Goal: Information Seeking & Learning: Learn about a topic

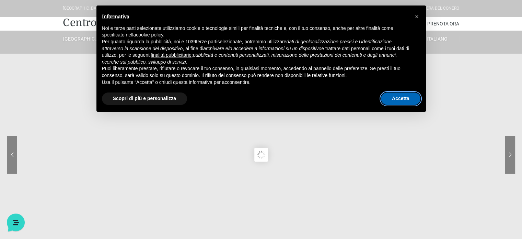
click at [405, 100] on button "Accetta" at bounding box center [400, 98] width 39 height 12
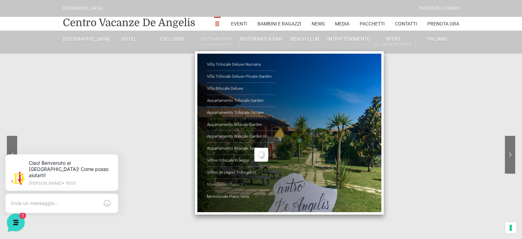
click at [220, 181] on link "Monolocale Piano 1" at bounding box center [241, 184] width 69 height 12
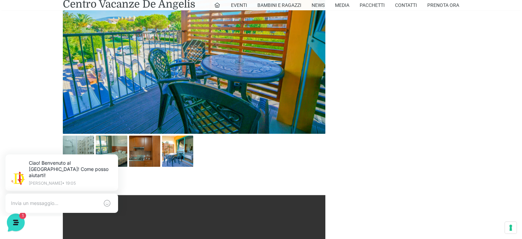
scroll to position [378, 0]
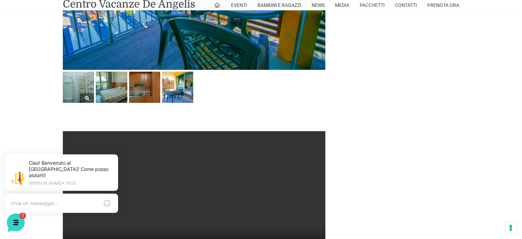
click at [71, 78] on img at bounding box center [78, 86] width 31 height 31
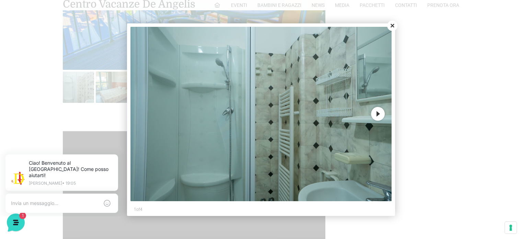
click at [380, 114] on button "Next" at bounding box center [378, 114] width 14 height 14
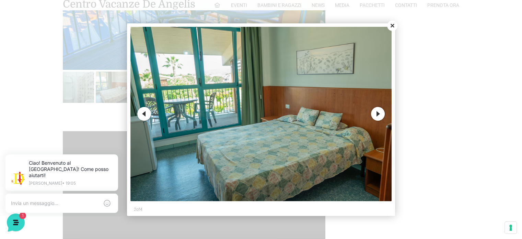
click at [380, 114] on button "Next" at bounding box center [378, 114] width 14 height 14
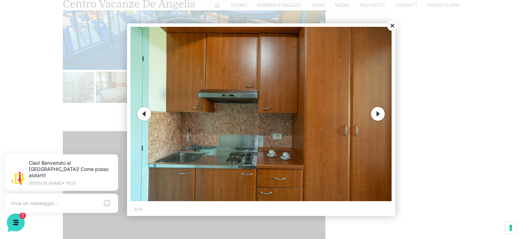
click at [380, 114] on button "Next" at bounding box center [378, 114] width 14 height 14
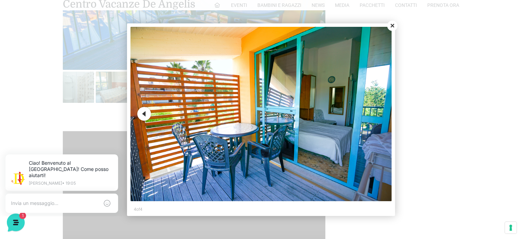
click at [392, 23] on button "Close" at bounding box center [392, 26] width 10 height 10
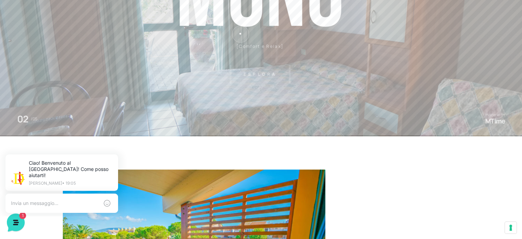
scroll to position [0, 0]
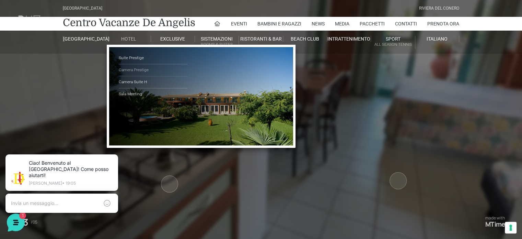
click at [135, 70] on link "Camera Prestige" at bounding box center [153, 70] width 69 height 12
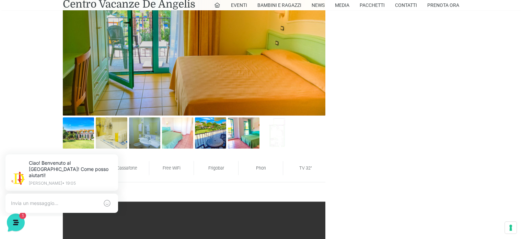
scroll to position [412, 0]
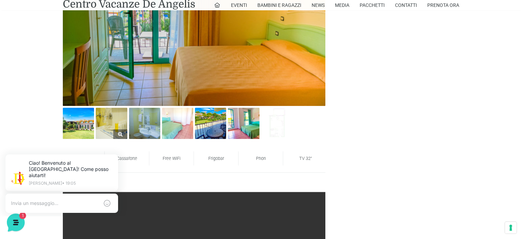
click at [109, 128] on img at bounding box center [111, 122] width 31 height 31
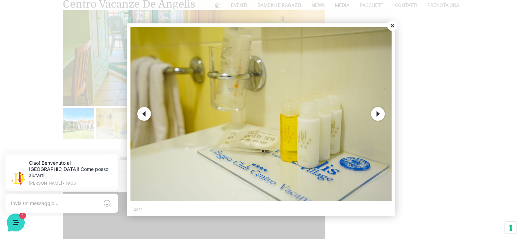
click at [382, 111] on button "Next" at bounding box center [378, 114] width 14 height 14
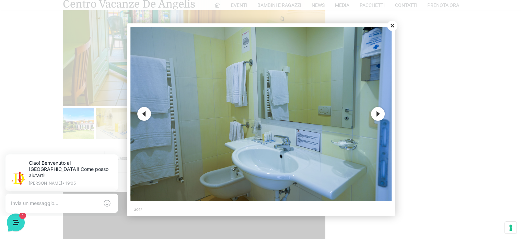
click at [382, 111] on button "Next" at bounding box center [378, 114] width 14 height 14
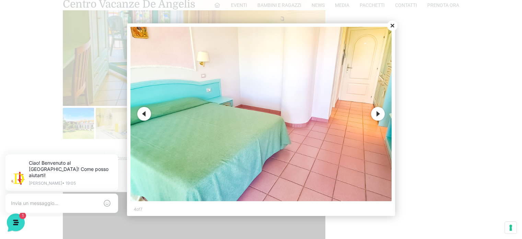
click at [381, 113] on button "Next" at bounding box center [378, 114] width 14 height 14
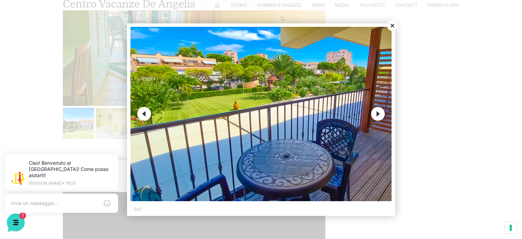
click at [381, 113] on button "Next" at bounding box center [378, 114] width 14 height 14
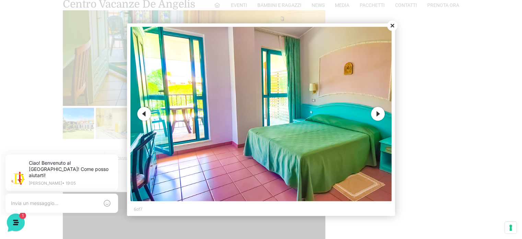
click at [395, 26] on button "Close" at bounding box center [392, 26] width 10 height 10
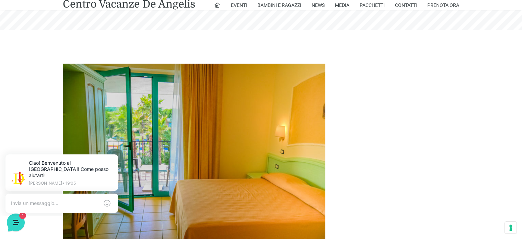
scroll to position [275, 0]
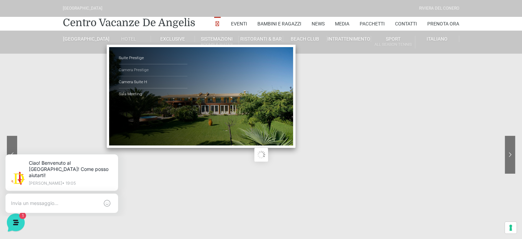
click at [127, 71] on link "Camera Prestige" at bounding box center [153, 70] width 69 height 12
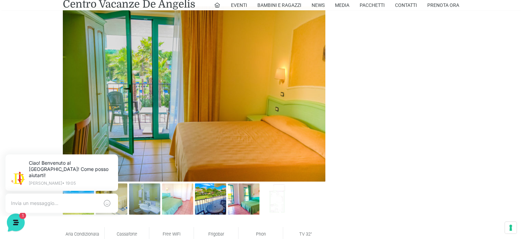
scroll to position [343, 0]
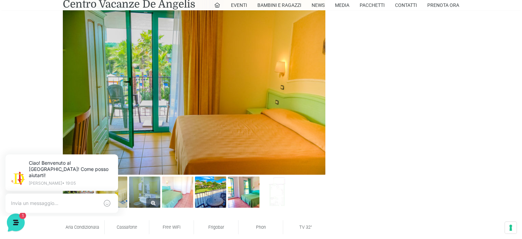
click at [140, 188] on img at bounding box center [144, 191] width 31 height 31
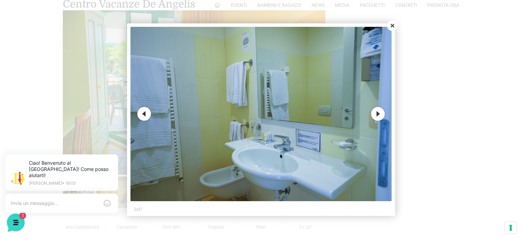
click at [379, 115] on button "Next" at bounding box center [378, 114] width 14 height 14
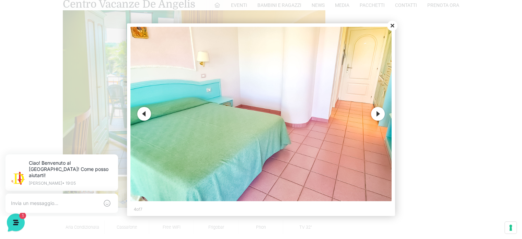
click at [379, 115] on button "Next" at bounding box center [378, 114] width 14 height 14
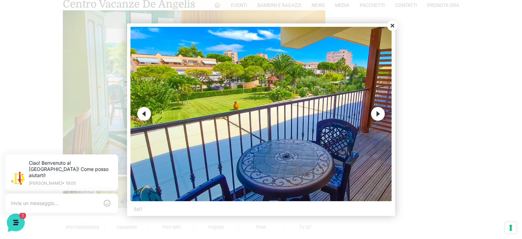
click at [379, 115] on button "Next" at bounding box center [378, 114] width 14 height 14
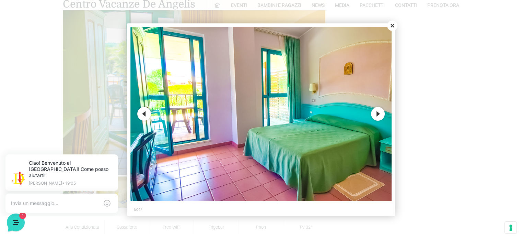
click at [392, 26] on button "Close" at bounding box center [392, 26] width 10 height 10
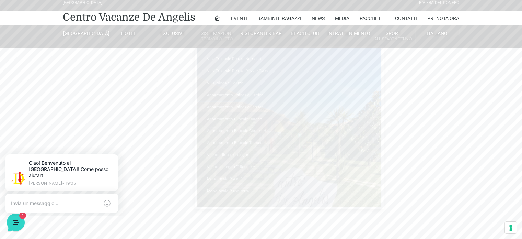
scroll to position [0, 0]
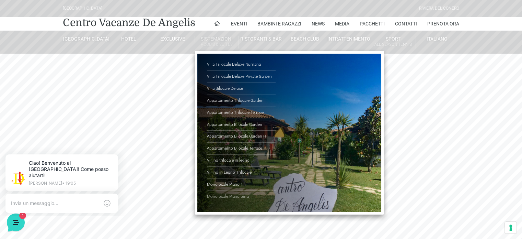
click at [233, 194] on link "Monolocale Piano terra" at bounding box center [241, 196] width 69 height 12
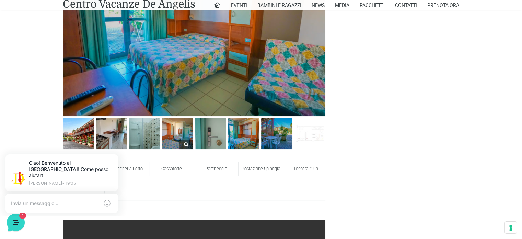
scroll to position [343, 0]
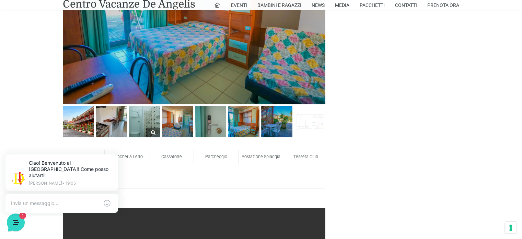
click at [144, 125] on img at bounding box center [144, 121] width 31 height 31
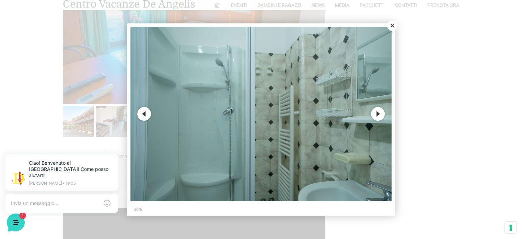
click at [376, 115] on button "Next" at bounding box center [378, 114] width 14 height 14
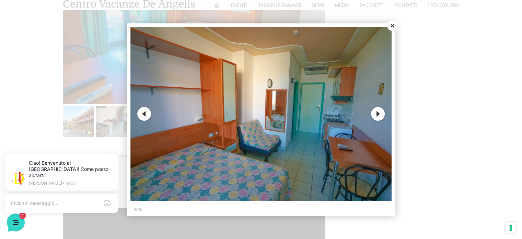
click at [376, 115] on button "Next" at bounding box center [378, 114] width 14 height 14
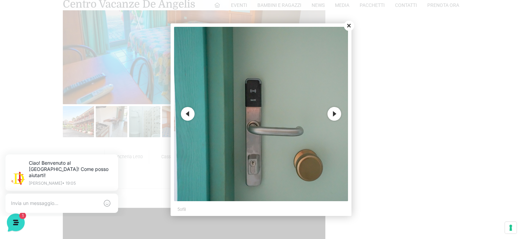
click at [329, 115] on button "Next" at bounding box center [334, 114] width 14 height 14
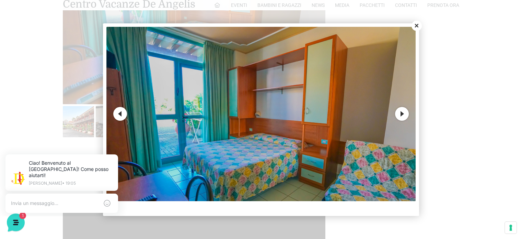
click at [417, 24] on button "Close" at bounding box center [417, 26] width 10 height 10
